Goal: Navigation & Orientation: Understand site structure

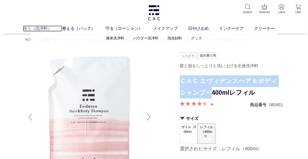
click at [35, 28] on link "洗う（洗浄料）" at bounding box center [42, 29] width 39 height 6
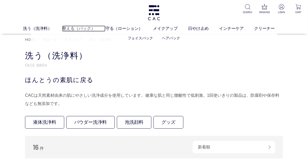
click at [74, 26] on link "整える（パック）" at bounding box center [83, 29] width 43 height 6
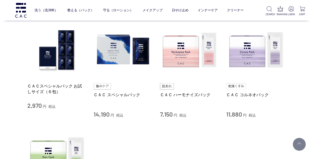
scroll to position [105, 0]
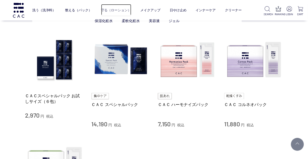
click at [121, 9] on link "守る（ローション）" at bounding box center [116, 10] width 30 height 12
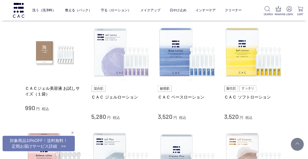
scroll to position [222, 0]
